Goal: Task Accomplishment & Management: Use online tool/utility

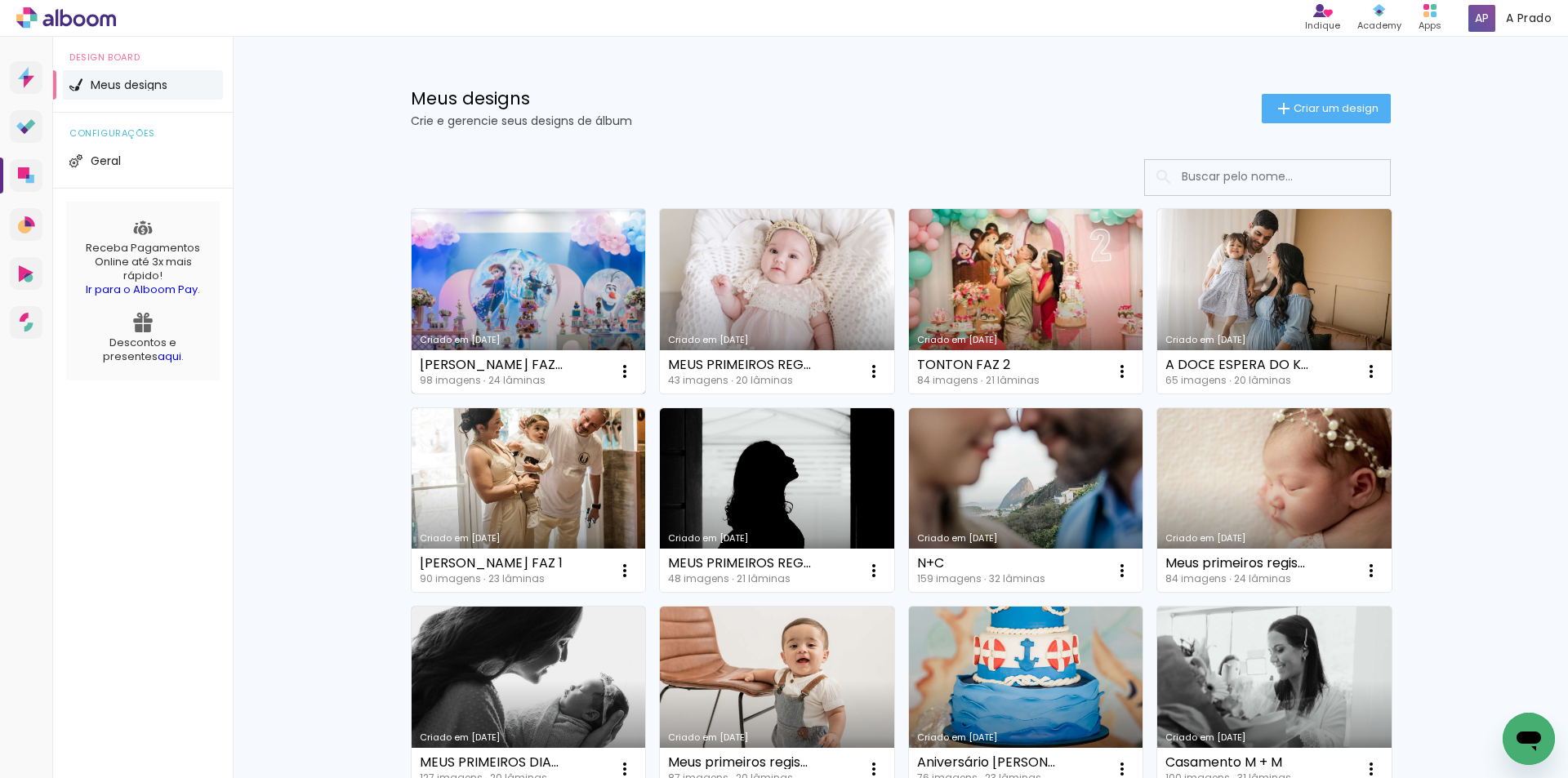
click at [514, 285] on link "Criado em [DATE]" at bounding box center [529, 300] width 235 height 185
